Goal: Task Accomplishment & Management: Use online tool/utility

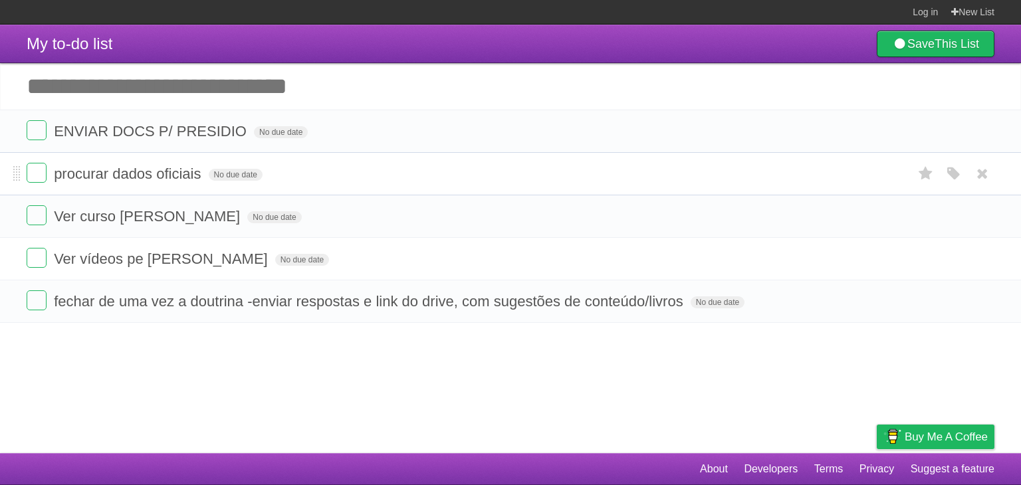
click at [516, 156] on li "procurar dados oficiais No due date White Red Blue Green Purple Orange" at bounding box center [510, 173] width 1021 height 43
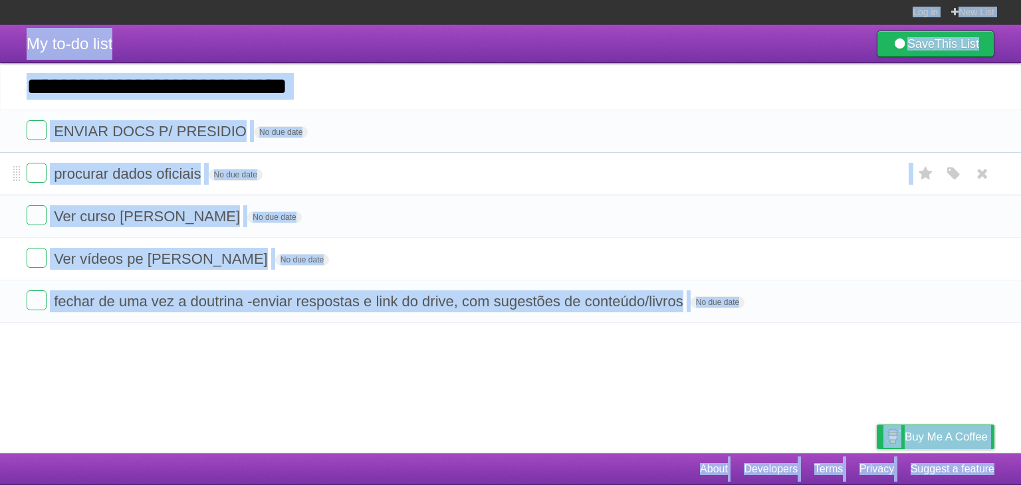
click at [516, 156] on li "procurar dados oficiais No due date White Red Blue Green Purple Orange" at bounding box center [510, 173] width 1021 height 43
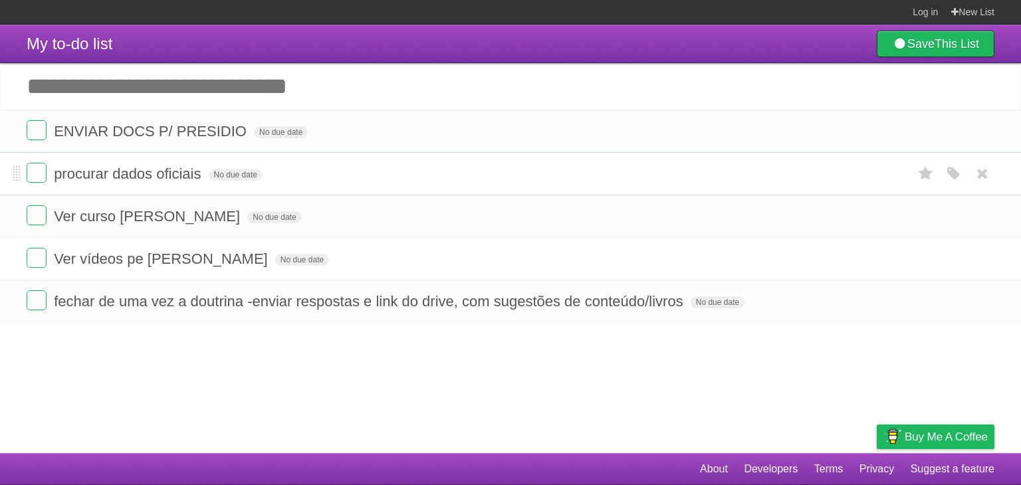
click at [724, 185] on form "procurar dados oficiais No due date White Red Blue Green Purple Orange" at bounding box center [511, 174] width 968 height 22
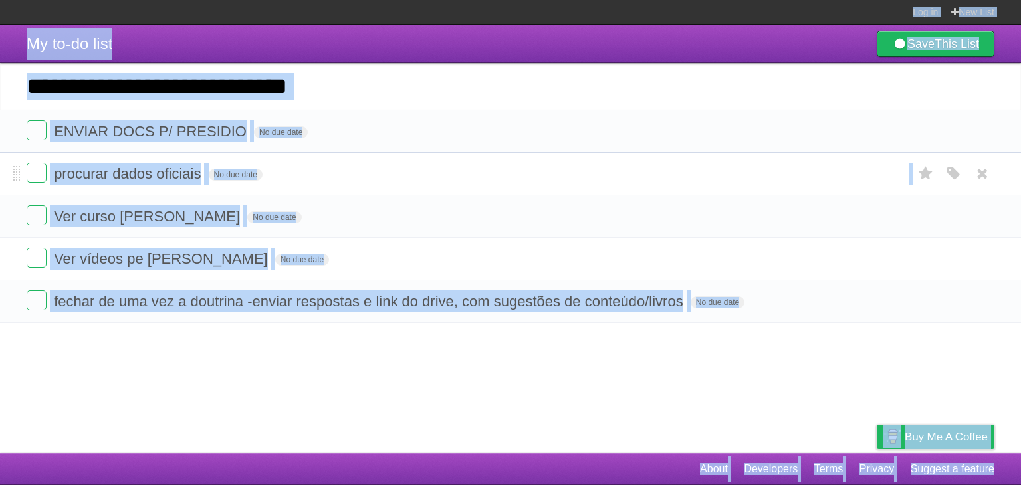
click at [724, 185] on form "procurar dados oficiais No due date White Red Blue Green Purple Orange" at bounding box center [511, 174] width 968 height 22
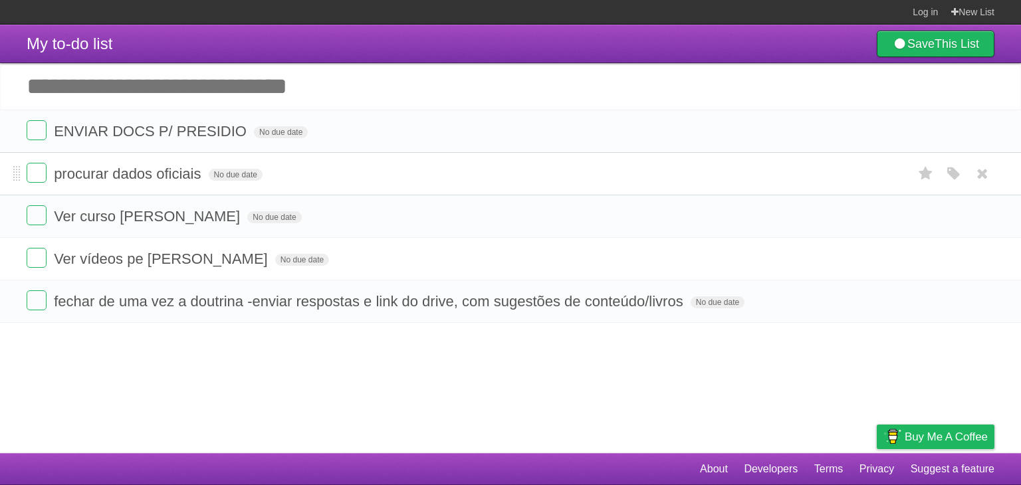
click at [724, 185] on form "procurar dados oficiais No due date White Red Blue Green Purple Orange" at bounding box center [511, 174] width 968 height 22
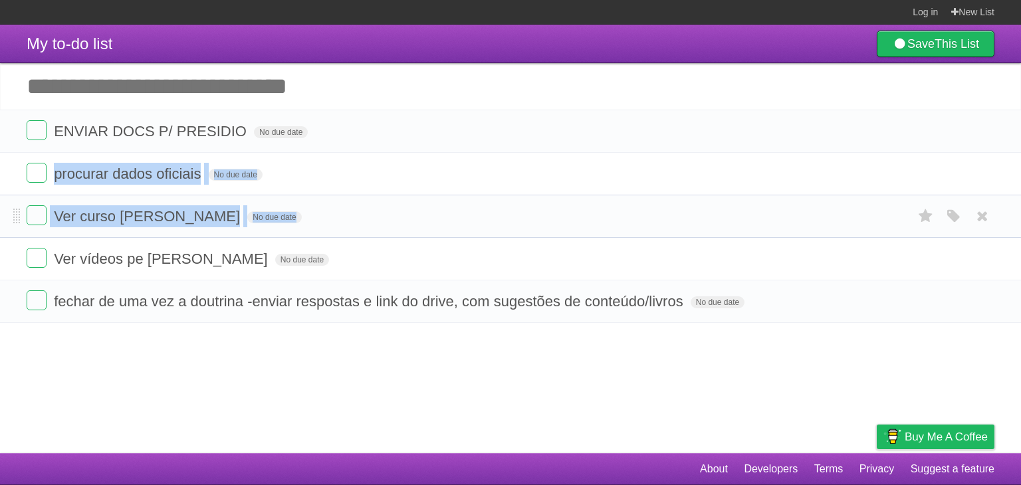
drag, startPoint x: 724, startPoint y: 185, endPoint x: 727, endPoint y: 221, distance: 36.0
click at [727, 221] on ul "ENVIAR DOCS P/ PRESIDIO No due date White Red Blue Green Purple Orange procurar…" at bounding box center [510, 216] width 1021 height 213
click at [727, 221] on form "Ver curso [PERSON_NAME] No due date White Red Blue Green Purple Orange" at bounding box center [511, 216] width 968 height 22
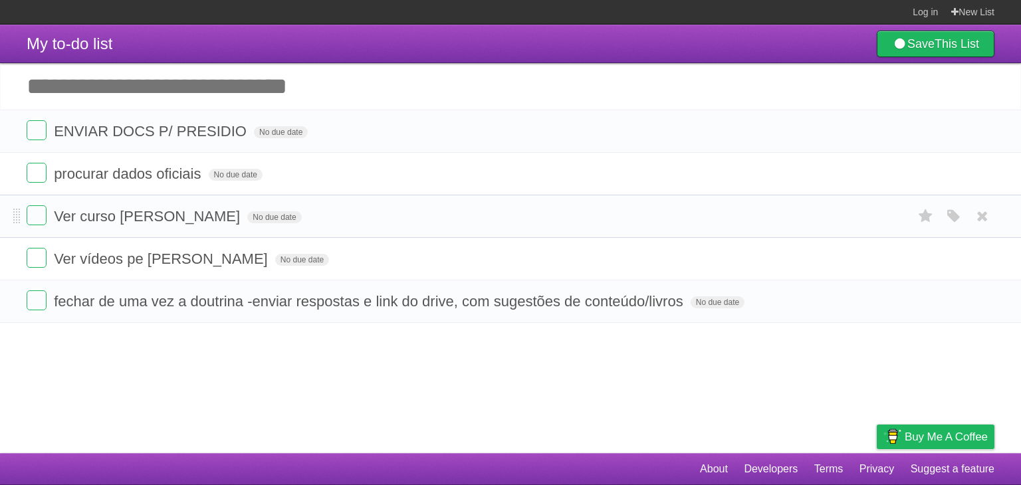
click at [727, 221] on form "Ver curso [PERSON_NAME] No due date White Red Blue Green Purple Orange" at bounding box center [511, 216] width 968 height 22
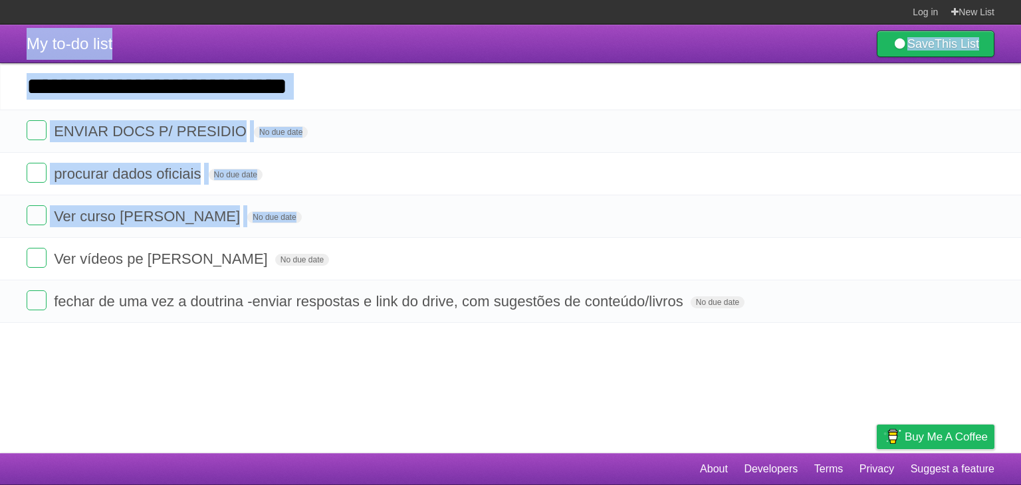
drag, startPoint x: 727, startPoint y: 221, endPoint x: 731, endPoint y: 43, distance: 177.5
click at [731, 43] on div "My to-do list Save This List Add another task ********* ENVIAR DOCS P/ PRESIDIO…" at bounding box center [510, 174] width 1021 height 298
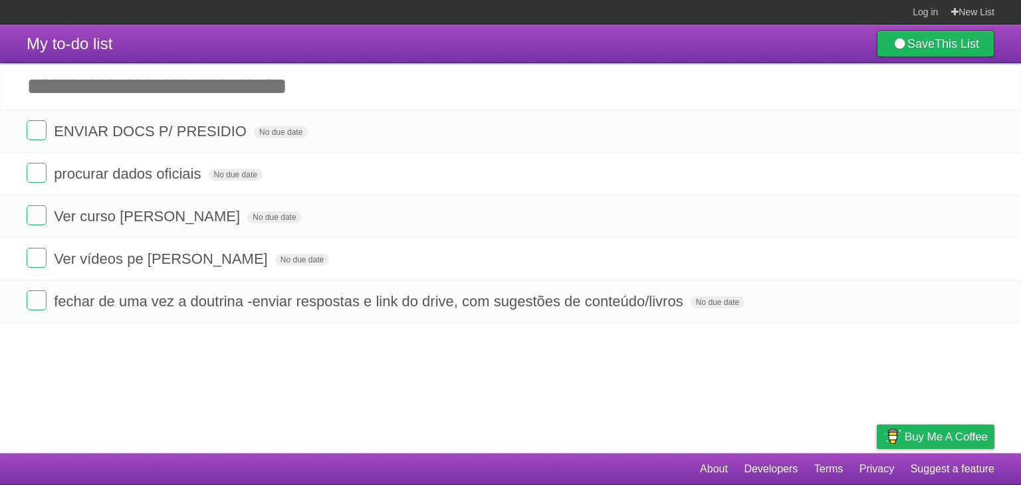
click at [719, 2] on section "Log in New List" at bounding box center [510, 12] width 1021 height 25
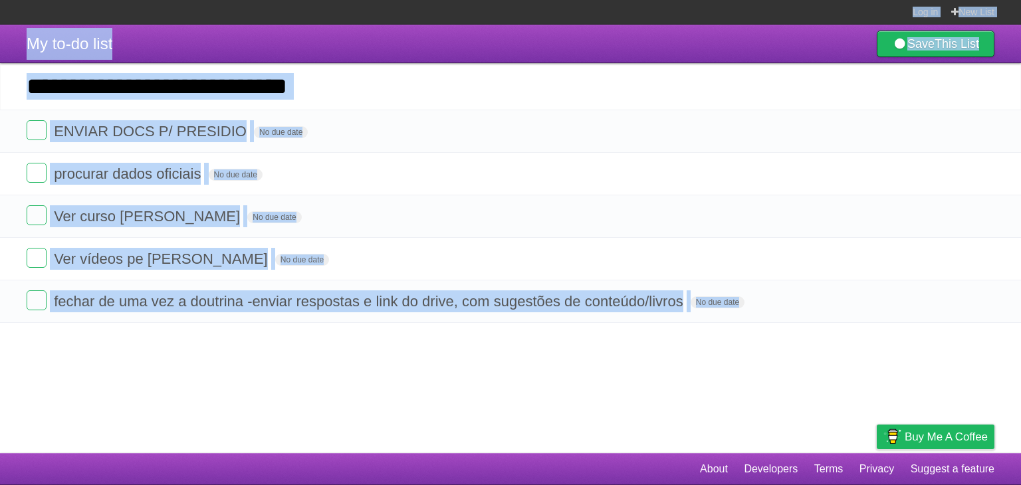
drag, startPoint x: 719, startPoint y: 2, endPoint x: 659, endPoint y: 344, distance: 346.8
click at [659, 344] on body "Log in New List Log in Save list Create a new list My to-do list Save This List…" at bounding box center [510, 242] width 1021 height 485
click at [659, 344] on article "My to-do list Save This List Add another task ********* ENVIAR DOCS P/ PRESIDIO…" at bounding box center [510, 239] width 1021 height 429
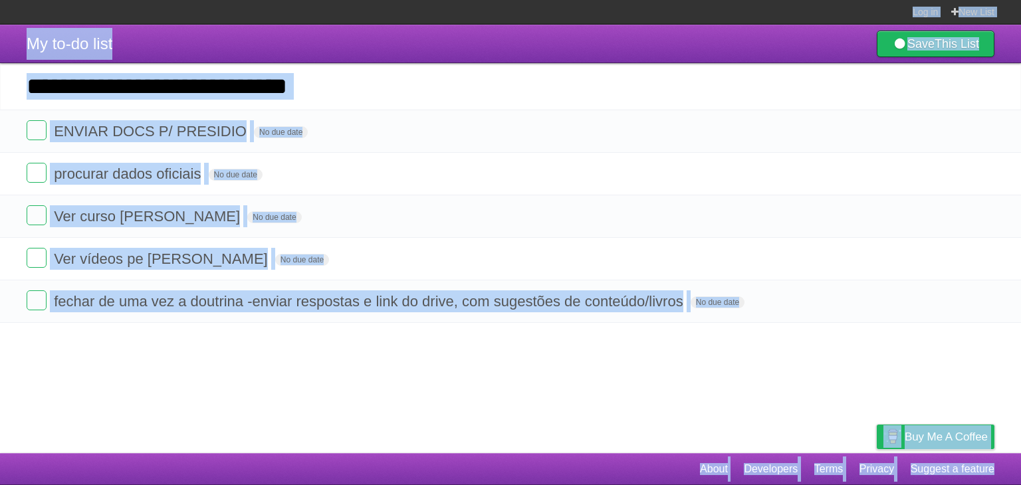
click at [659, 344] on article "My to-do list Save This List Add another task ********* ENVIAR DOCS P/ PRESIDIO…" at bounding box center [510, 239] width 1021 height 429
